Goal: Information Seeking & Learning: Check status

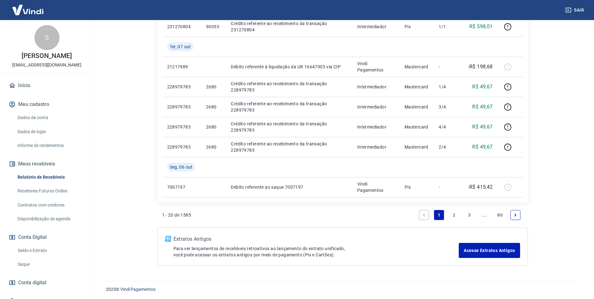
scroll to position [524, 0]
click at [468, 214] on link "3" at bounding box center [470, 214] width 10 height 10
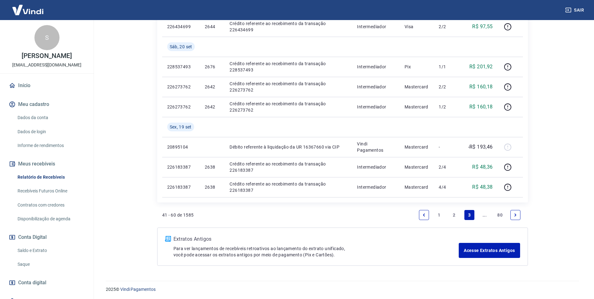
scroll to position [504, 0]
click at [485, 213] on link "..." at bounding box center [485, 214] width 10 height 10
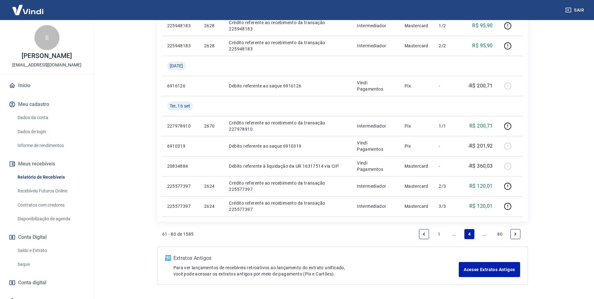
scroll to position [444, 0]
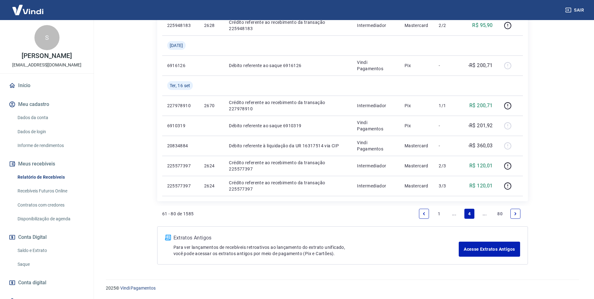
click at [485, 213] on link "..." at bounding box center [485, 214] width 10 height 10
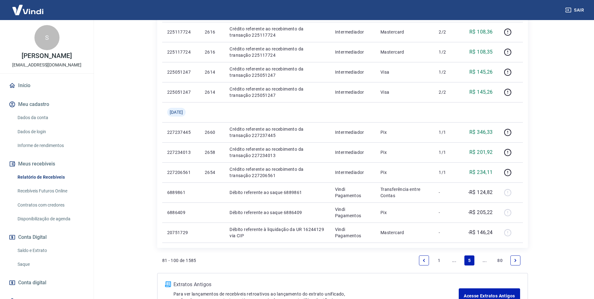
scroll to position [464, 0]
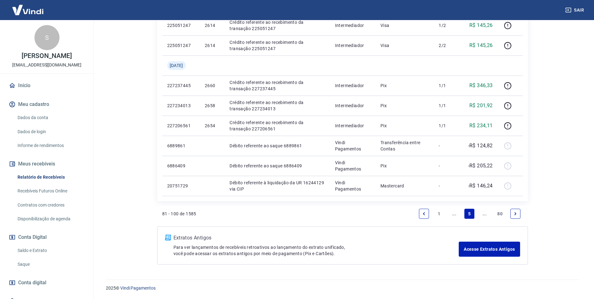
click at [486, 213] on link "..." at bounding box center [485, 214] width 10 height 10
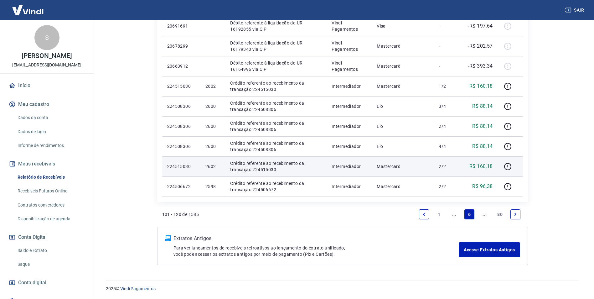
scroll to position [444, 0]
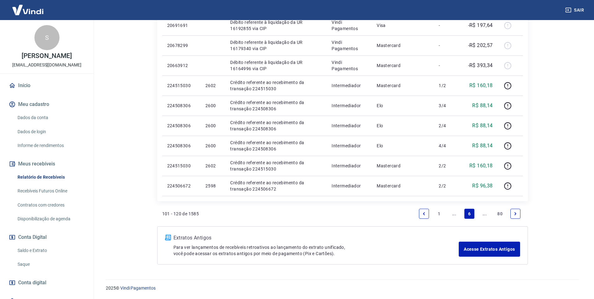
click at [482, 211] on link "..." at bounding box center [485, 214] width 10 height 10
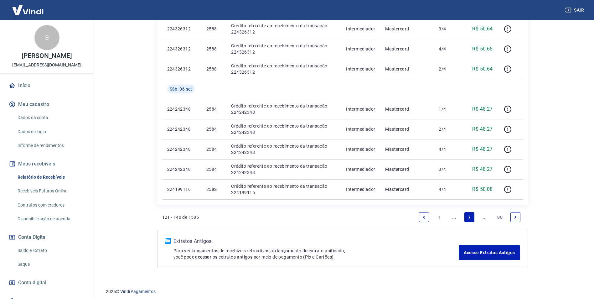
scroll to position [424, 0]
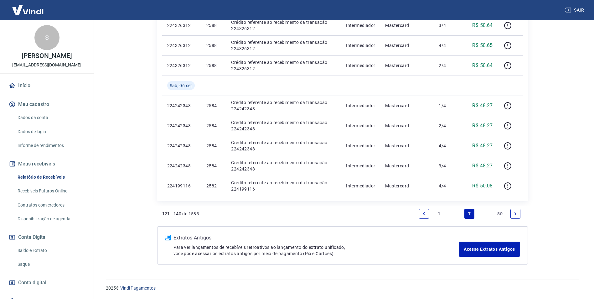
click at [484, 216] on link "..." at bounding box center [485, 214] width 10 height 10
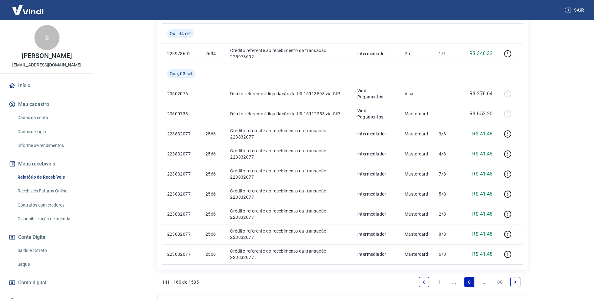
scroll to position [444, 0]
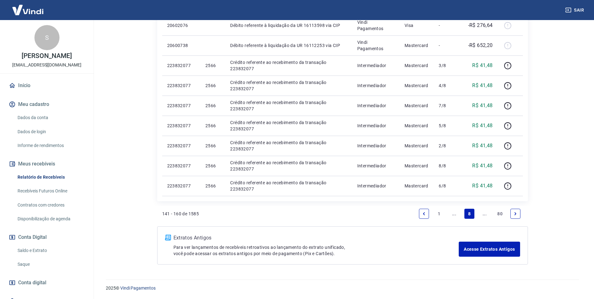
click at [485, 213] on link "..." at bounding box center [485, 214] width 10 height 10
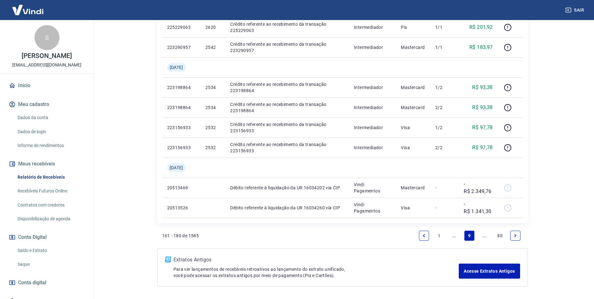
scroll to position [470, 0]
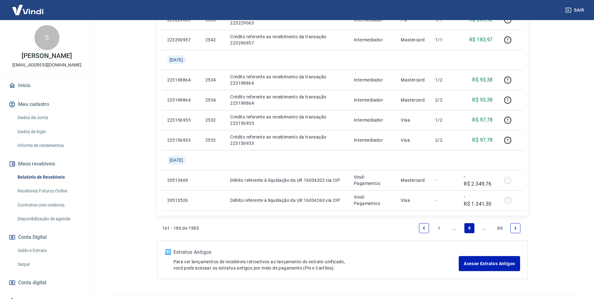
click at [484, 228] on link "..." at bounding box center [485, 228] width 10 height 10
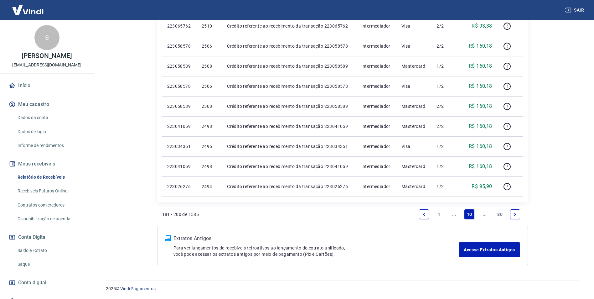
scroll to position [384, 0]
drag, startPoint x: 485, startPoint y: 214, endPoint x: 599, endPoint y: 136, distance: 138.2
click at [485, 214] on link "..." at bounding box center [485, 214] width 10 height 10
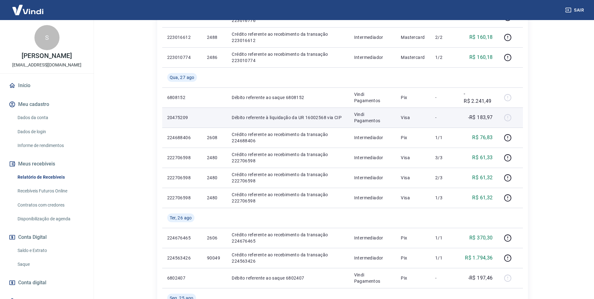
scroll to position [376, 0]
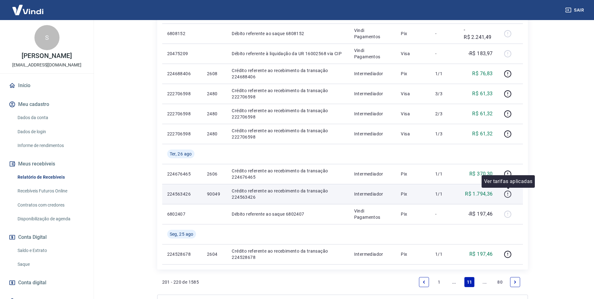
click at [509, 194] on icon "button" at bounding box center [508, 194] width 8 height 8
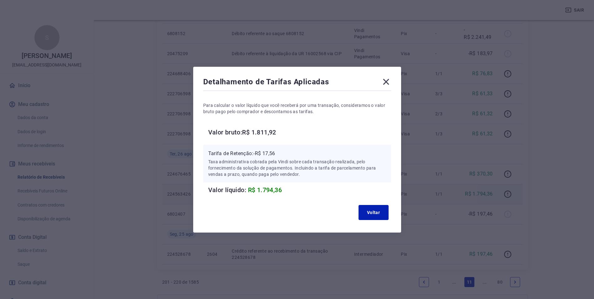
click at [387, 81] on icon at bounding box center [386, 82] width 6 height 6
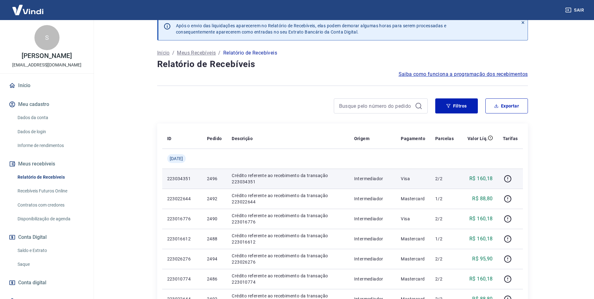
scroll to position [0, 0]
